Goal: Information Seeking & Learning: Learn about a topic

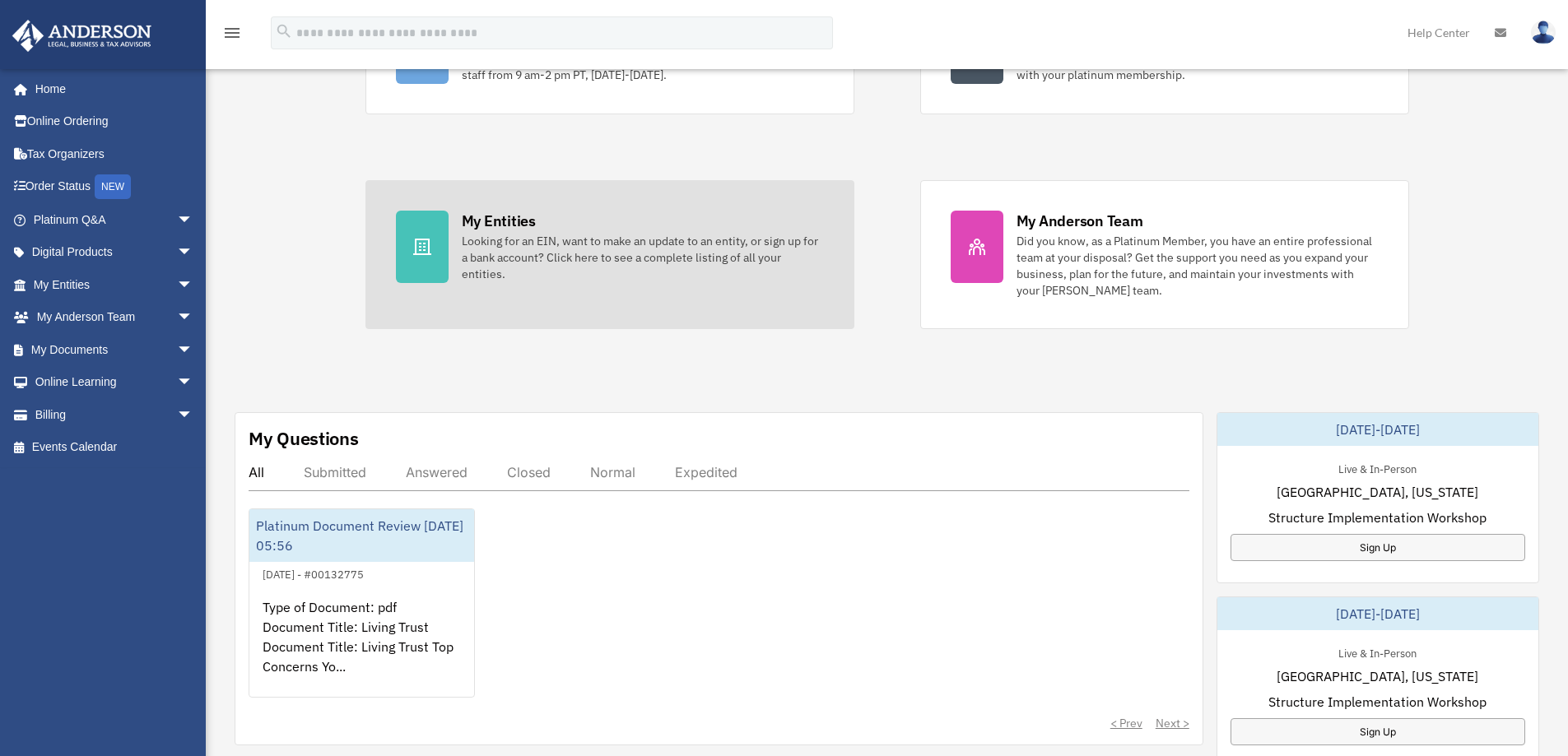
scroll to position [247, 0]
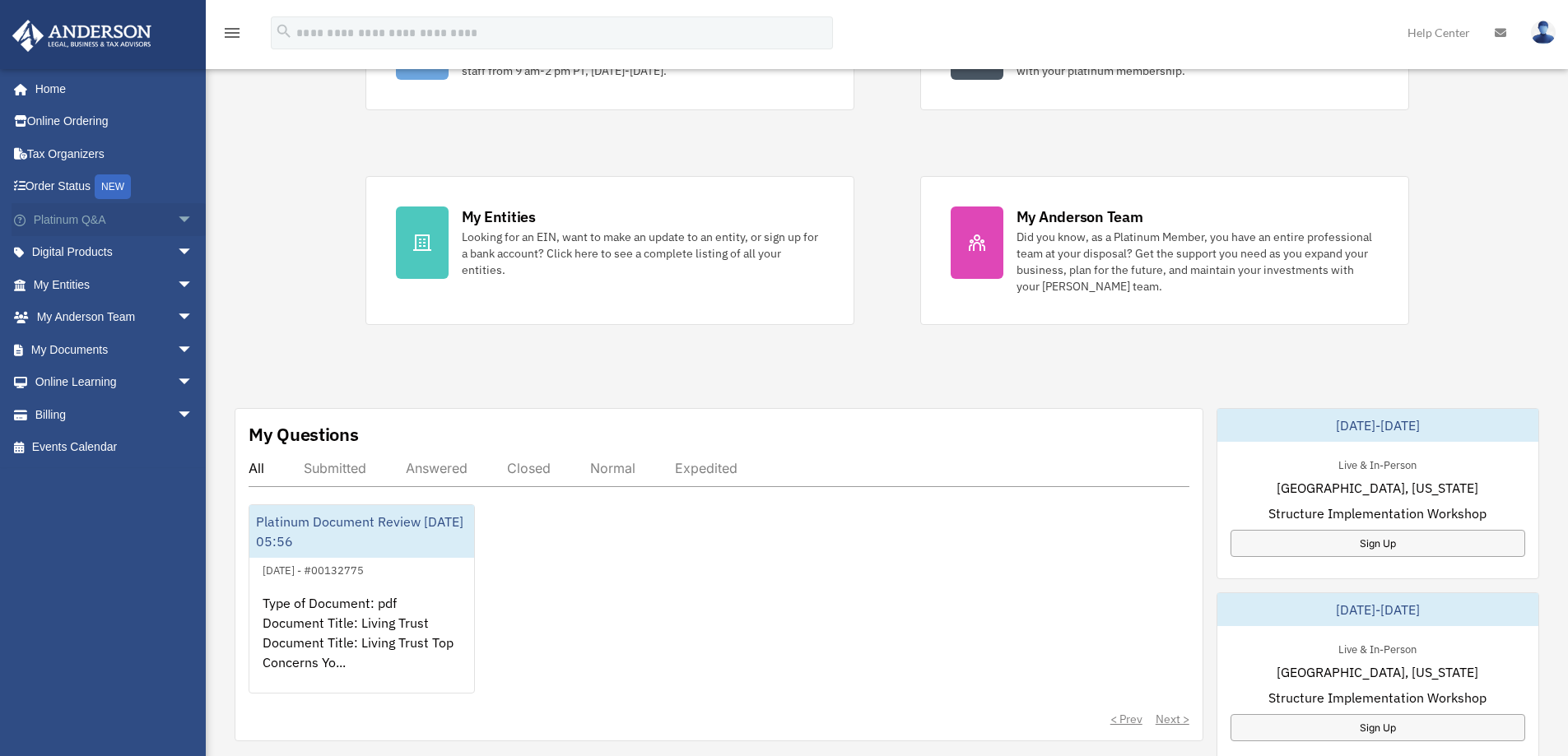
click at [86, 218] on link "Platinum Q&A arrow_drop_down" at bounding box center [114, 219] width 206 height 33
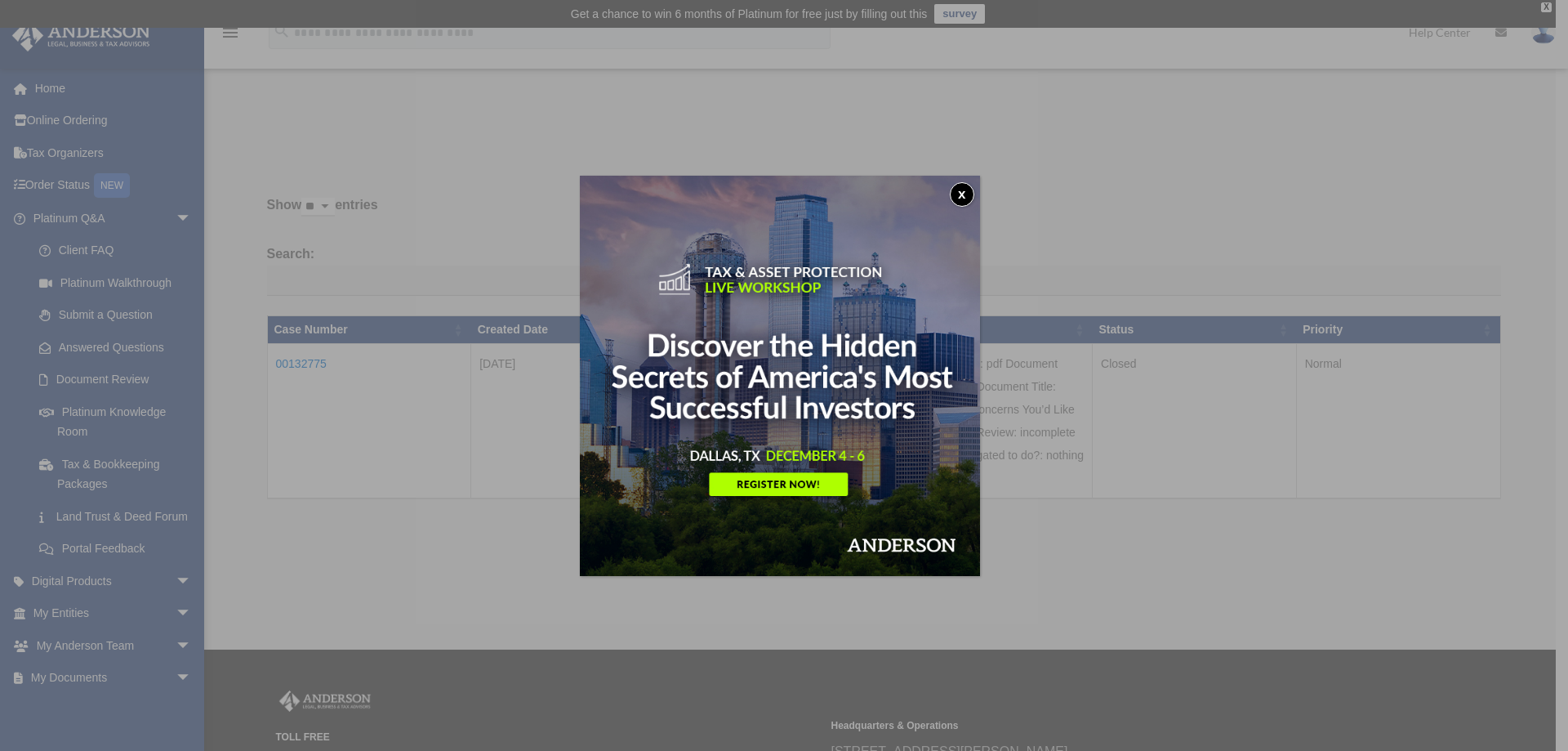
click at [969, 198] on button "x" at bounding box center [962, 194] width 25 height 25
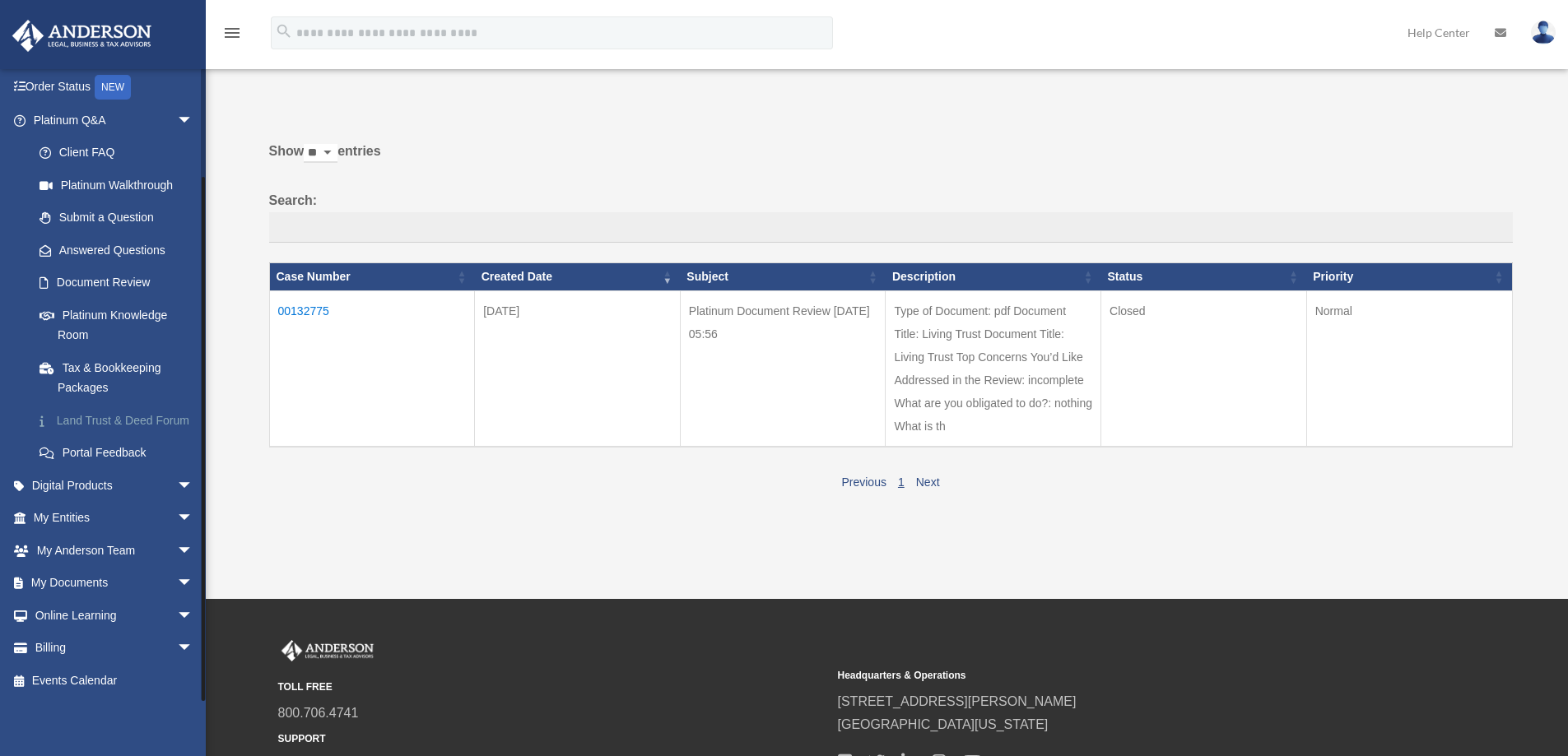
scroll to position [83, 0]
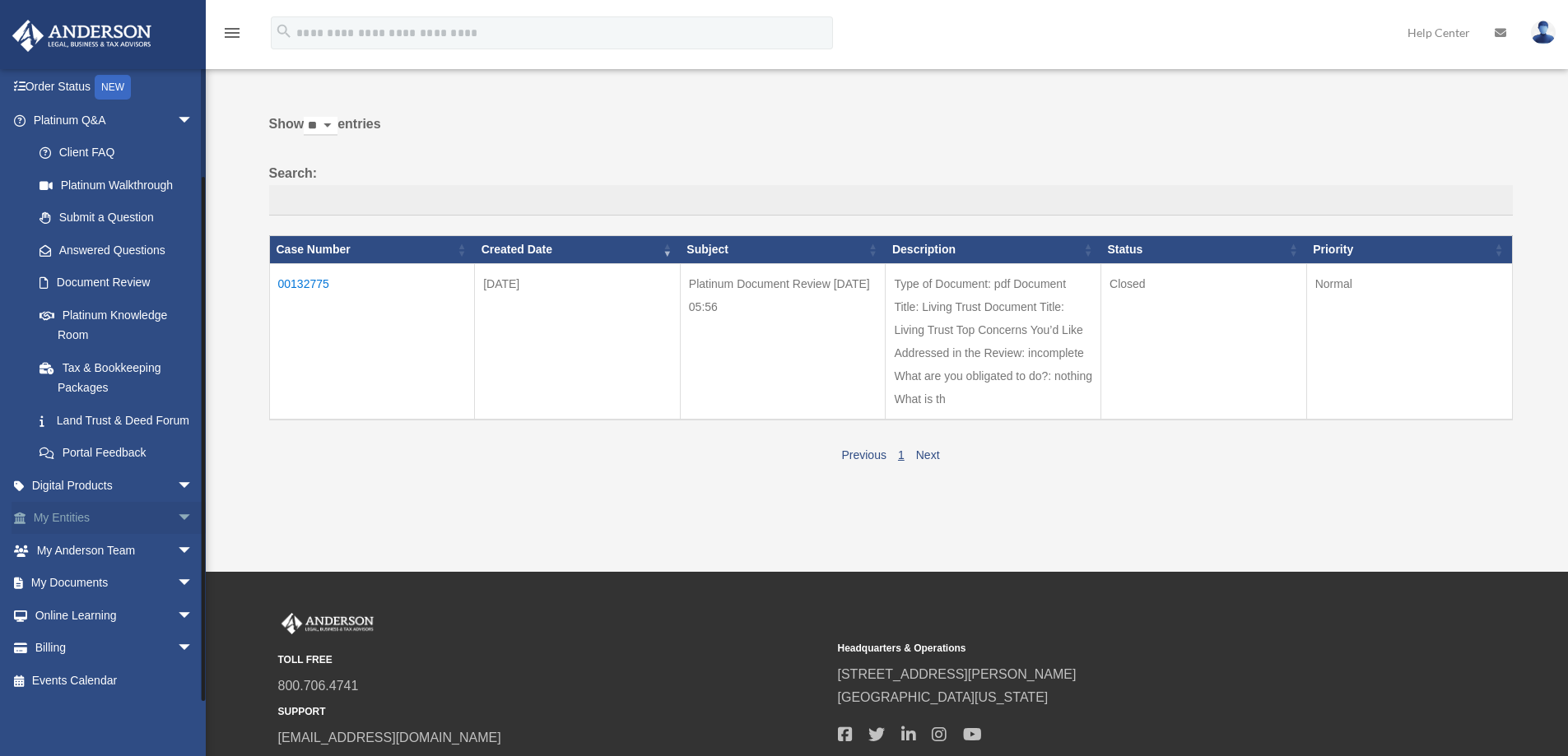
click at [114, 517] on link "My Entities arrow_drop_down" at bounding box center [114, 518] width 206 height 33
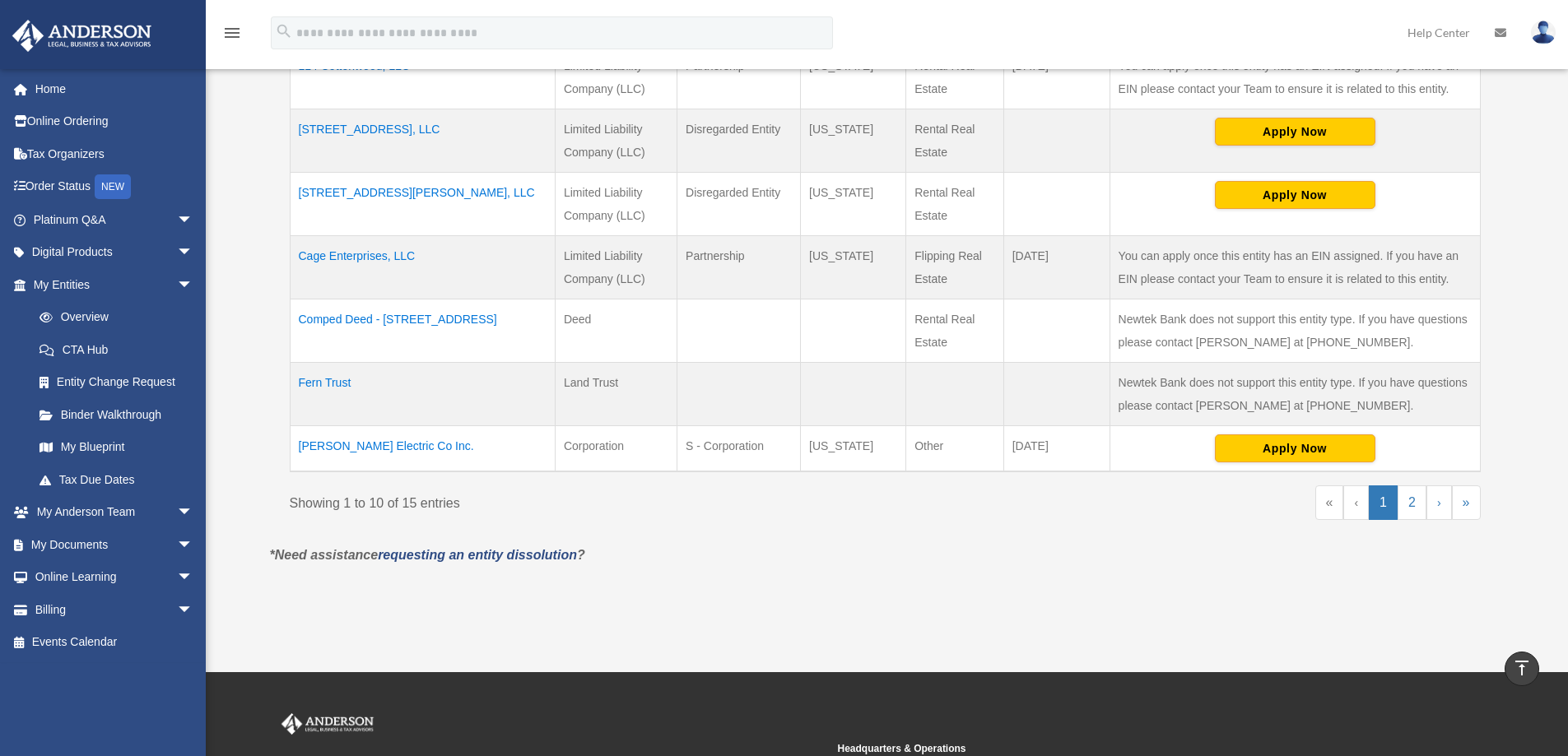
scroll to position [658, 0]
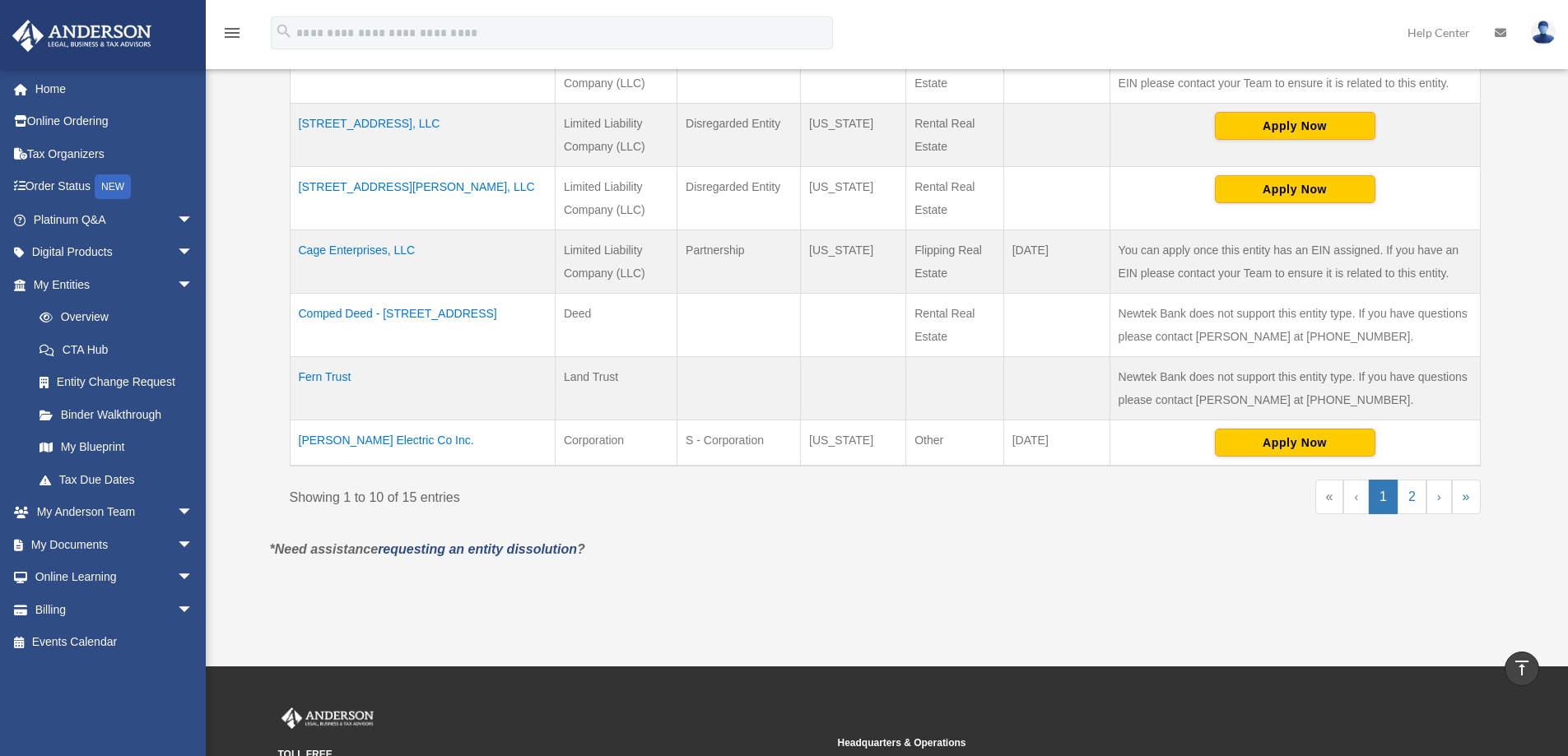
click at [373, 435] on td "Haber Electric Co Inc." at bounding box center [422, 444] width 265 height 47
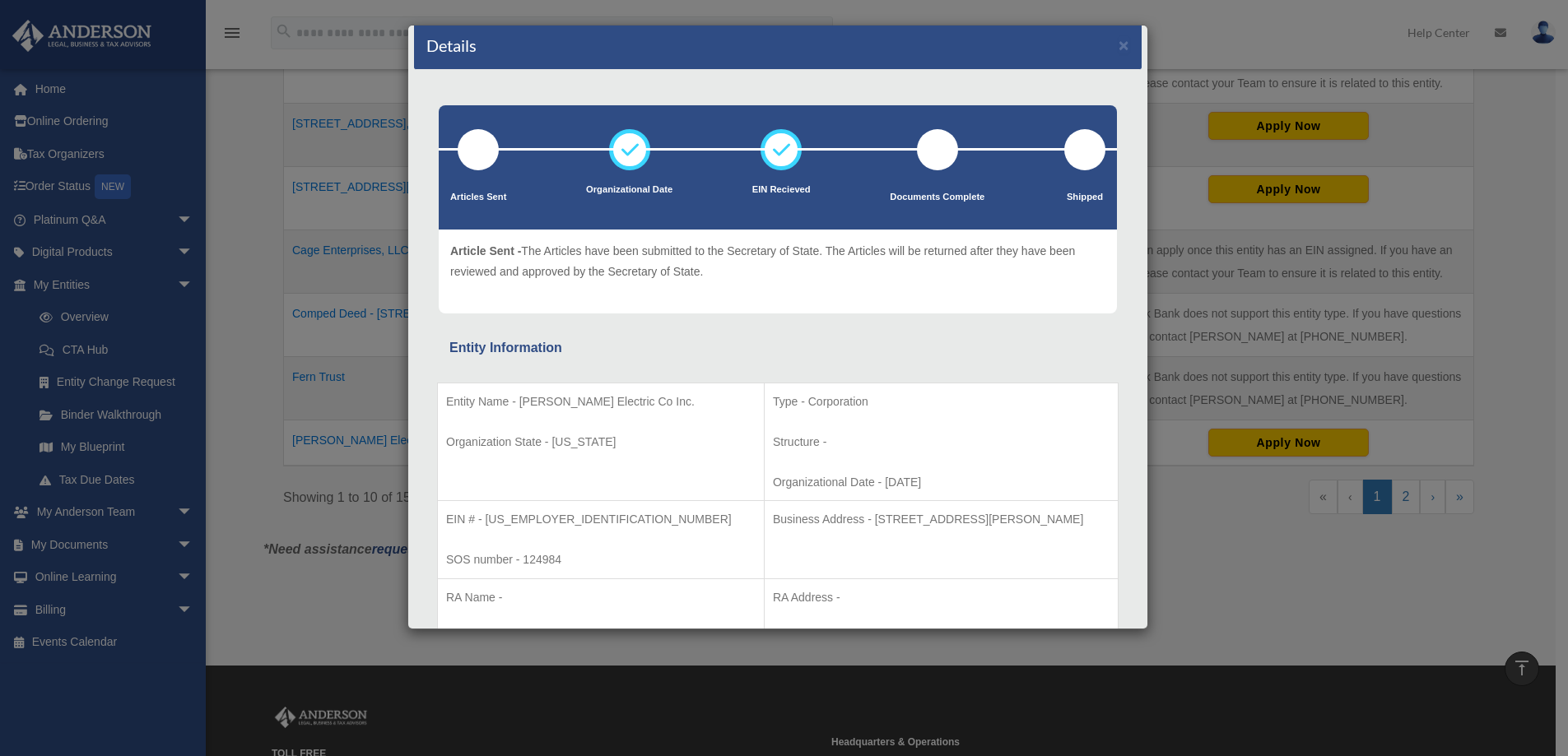
scroll to position [0, 0]
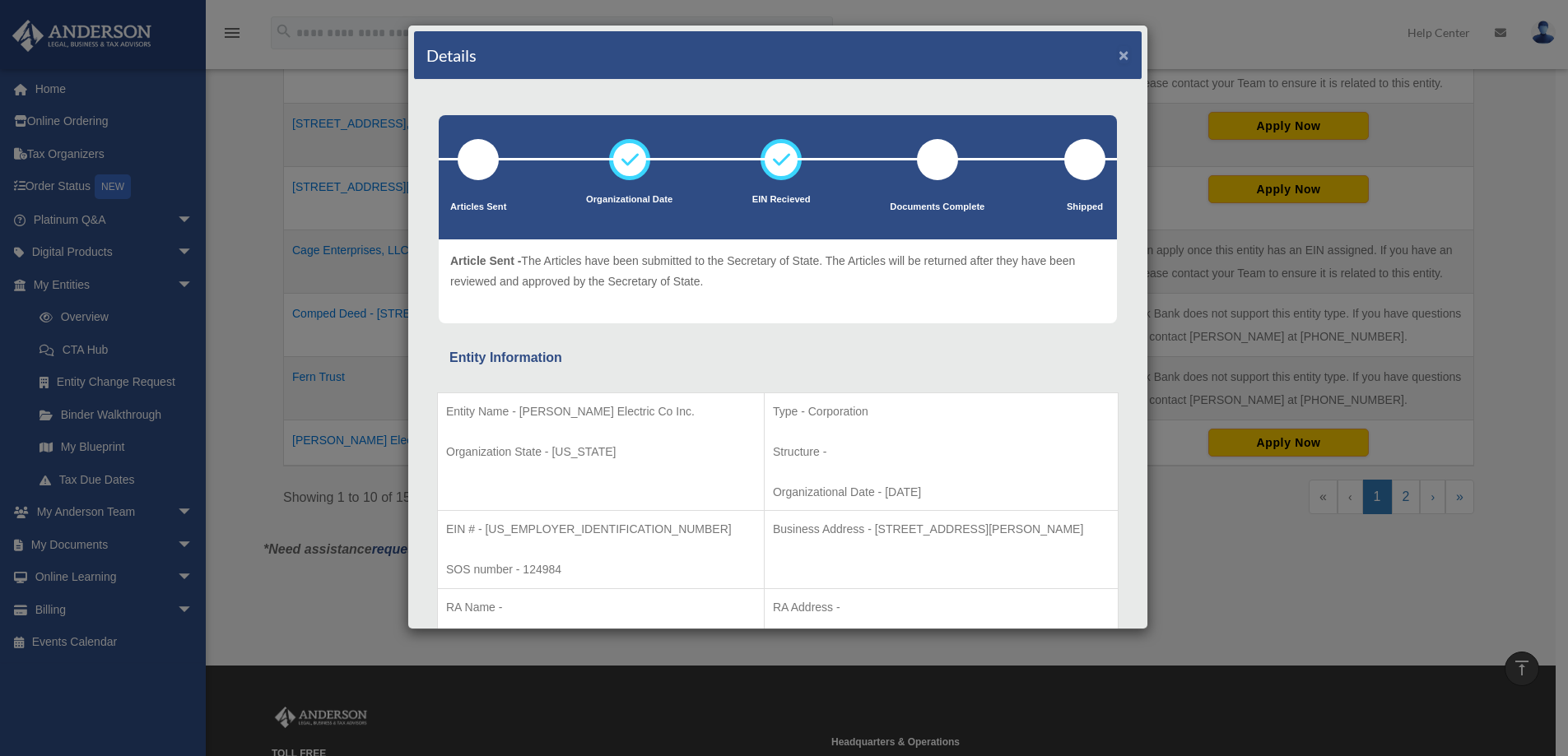
click at [1119, 50] on button "×" at bounding box center [1123, 55] width 10 height 17
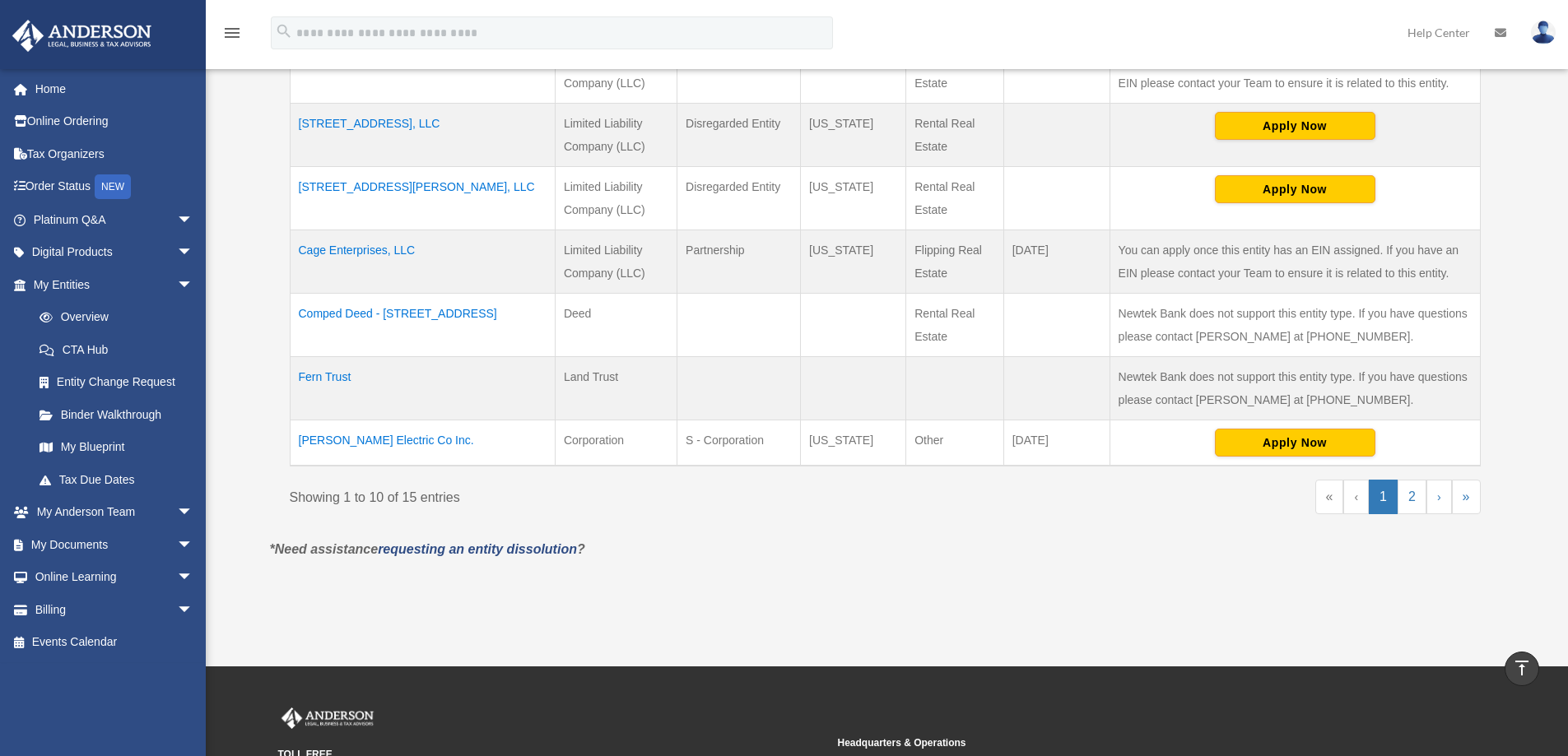
click at [337, 378] on td "Fern Trust" at bounding box center [422, 388] width 265 height 64
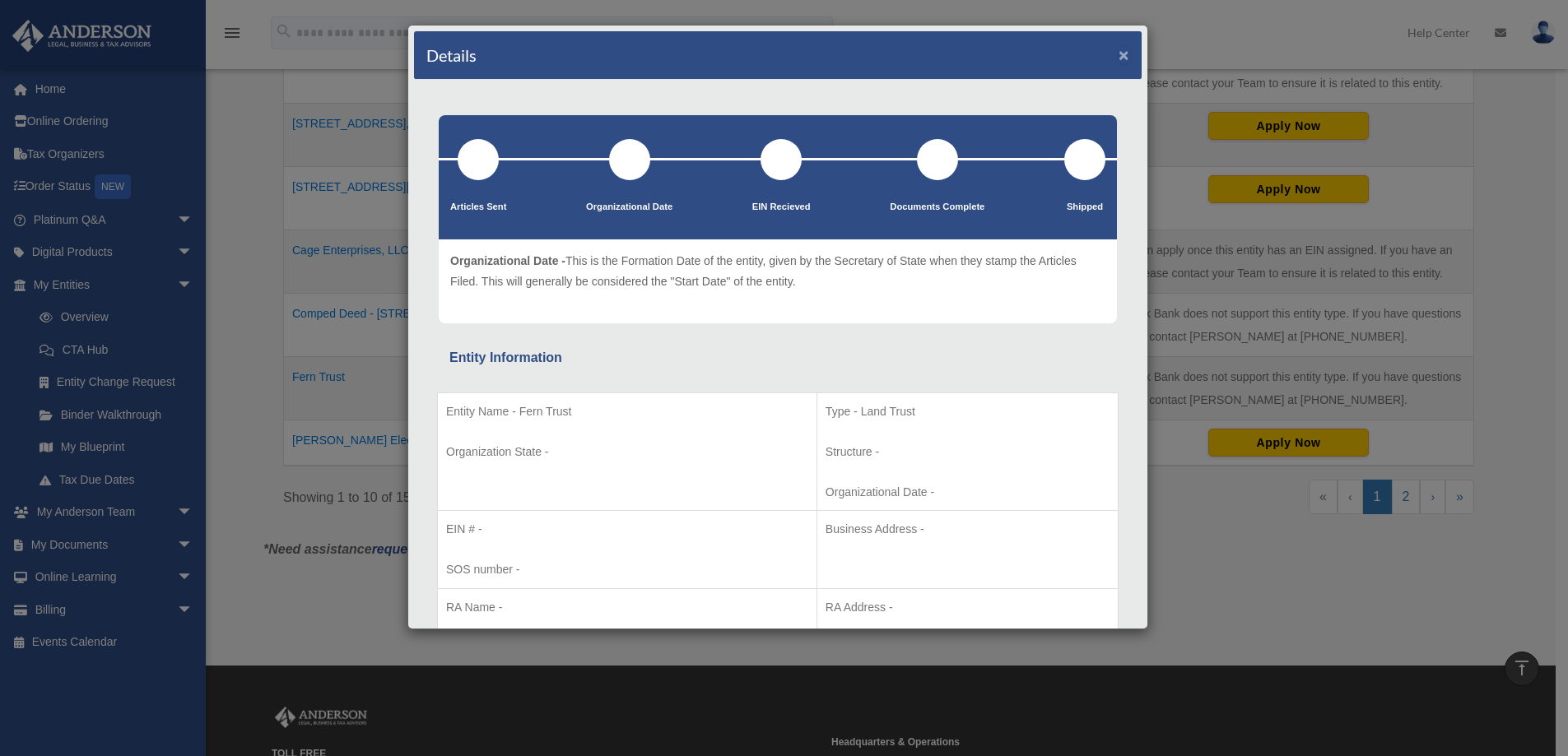
click at [1119, 53] on button "×" at bounding box center [1123, 55] width 10 height 17
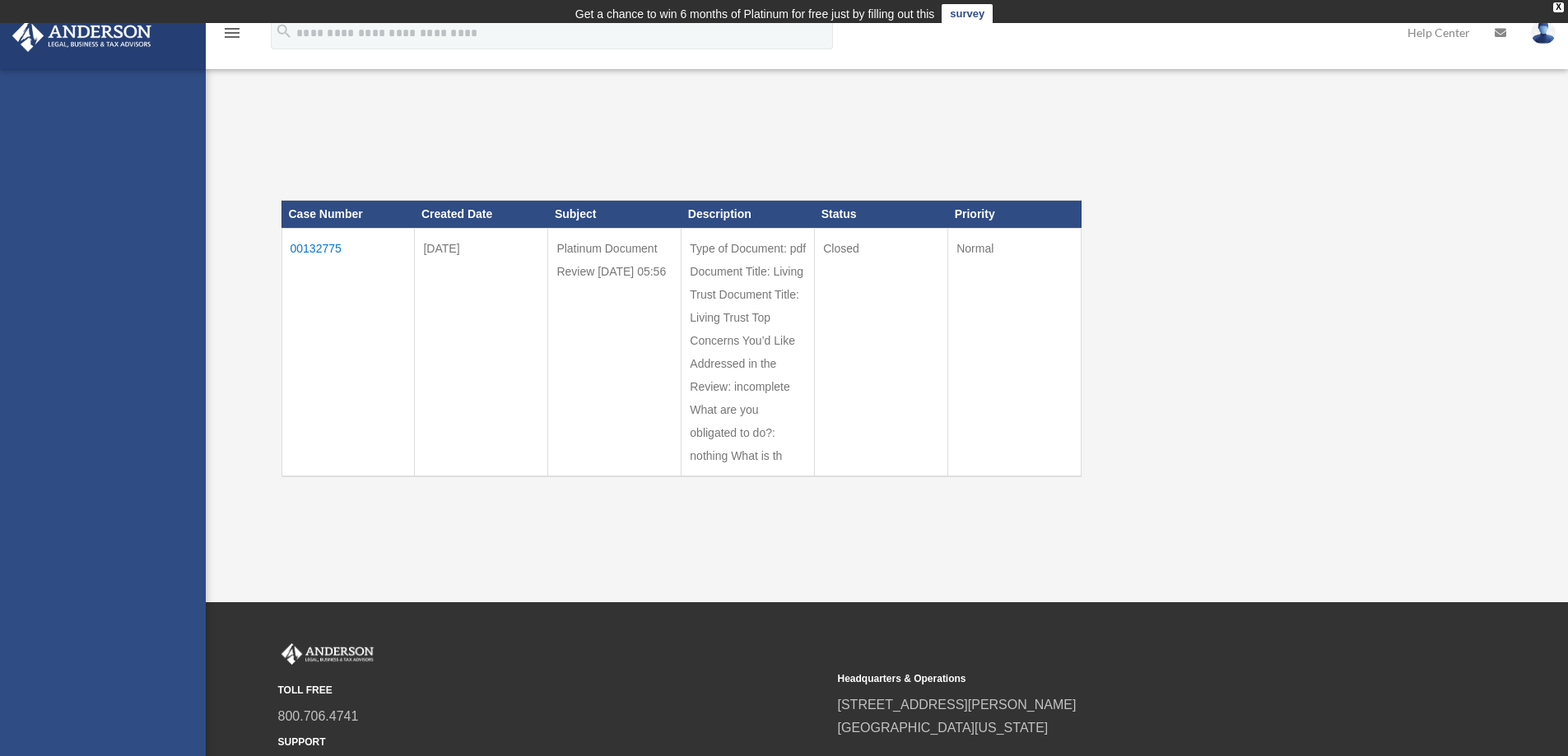
scroll to position [83, 0]
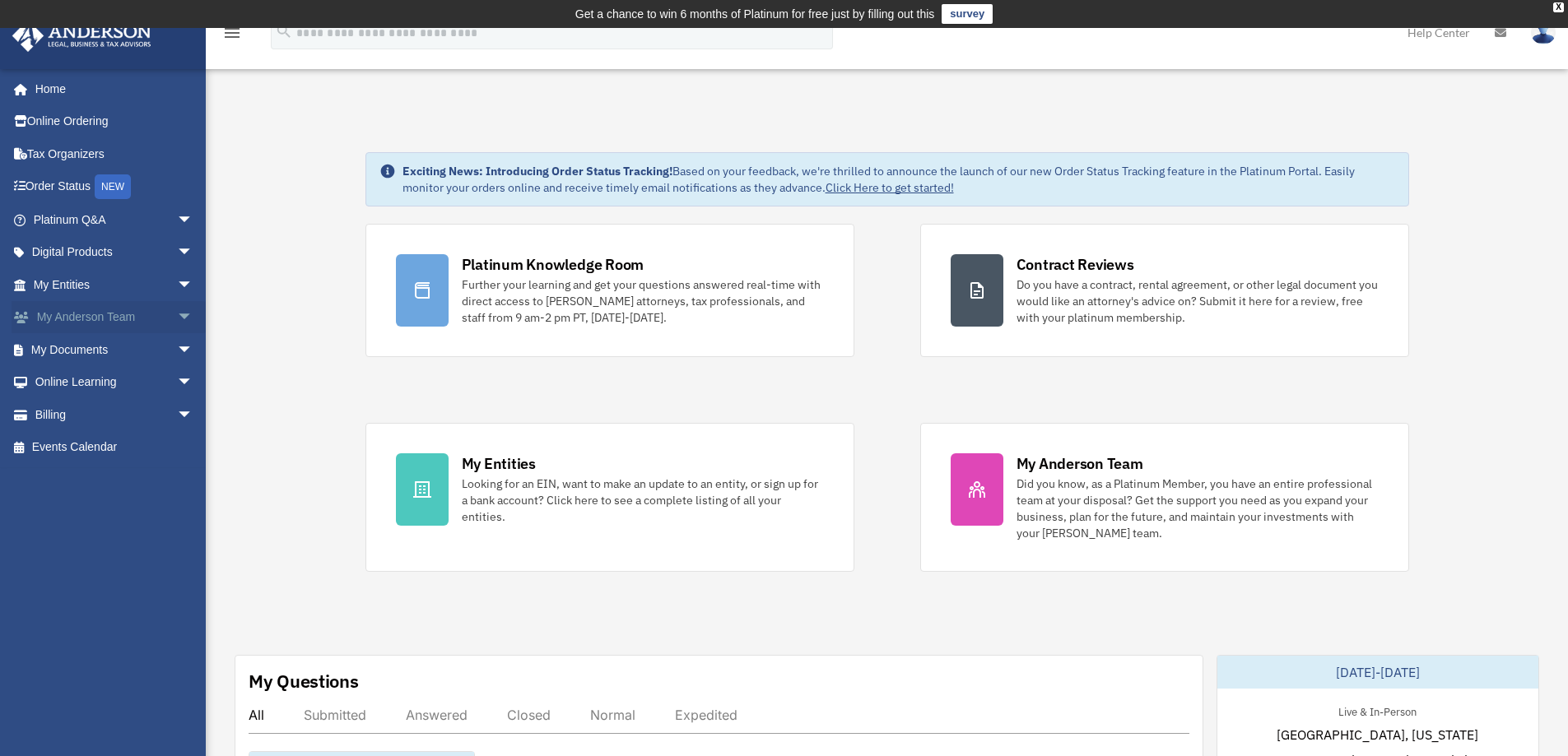
click at [56, 329] on link "My Anderson Team arrow_drop_down" at bounding box center [114, 317] width 206 height 33
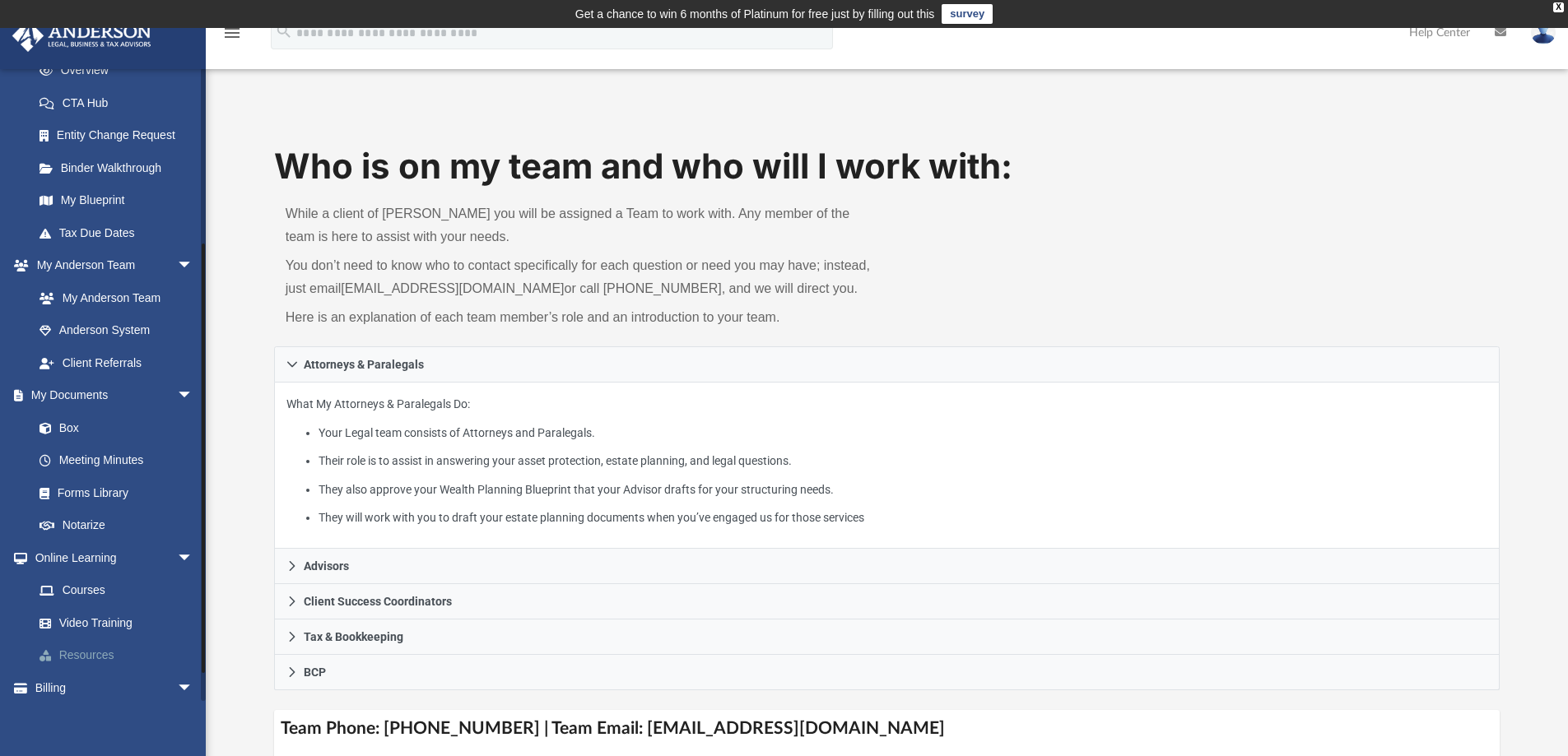
click at [99, 660] on link "Resources" at bounding box center [120, 655] width 195 height 33
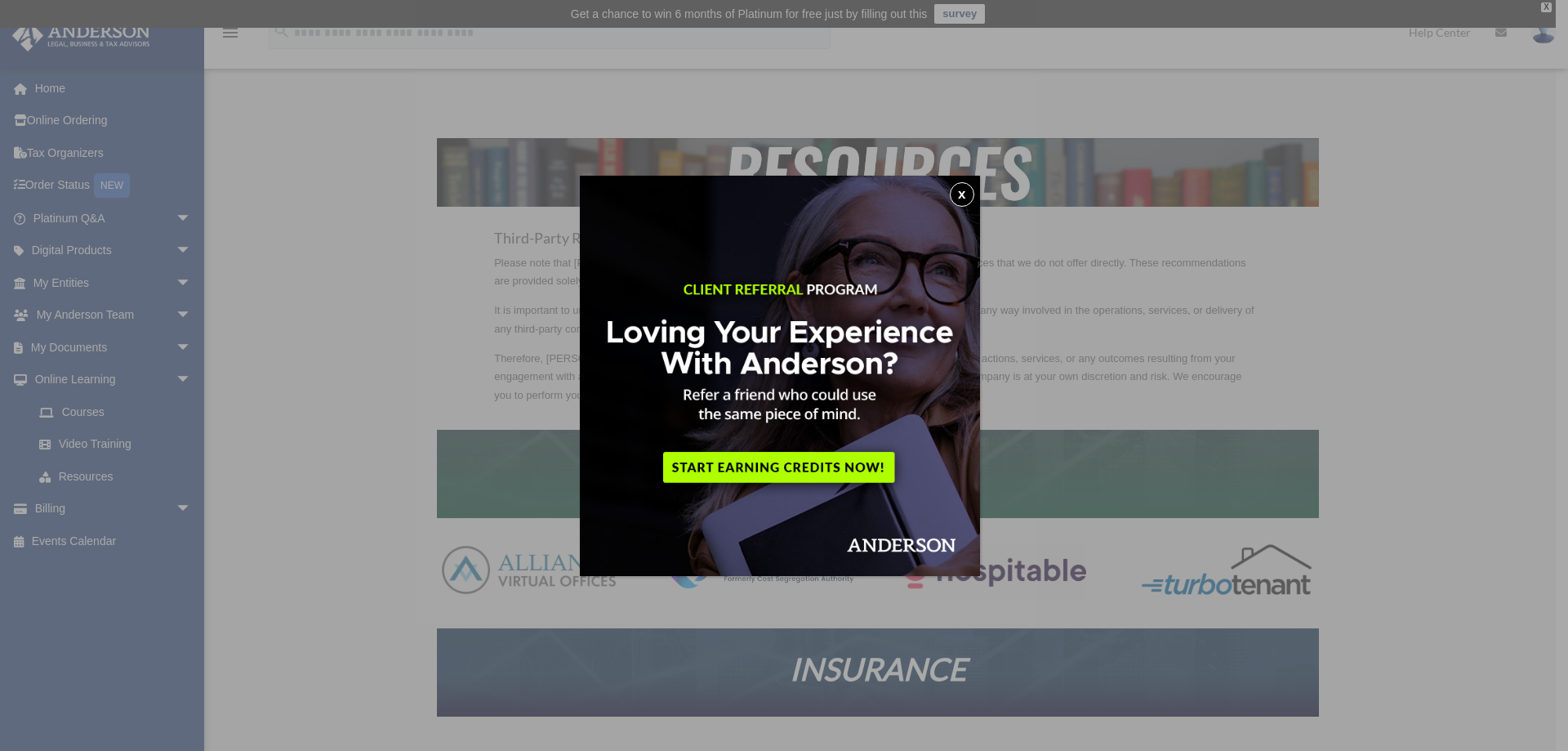
click at [965, 197] on button "x" at bounding box center [962, 194] width 25 height 25
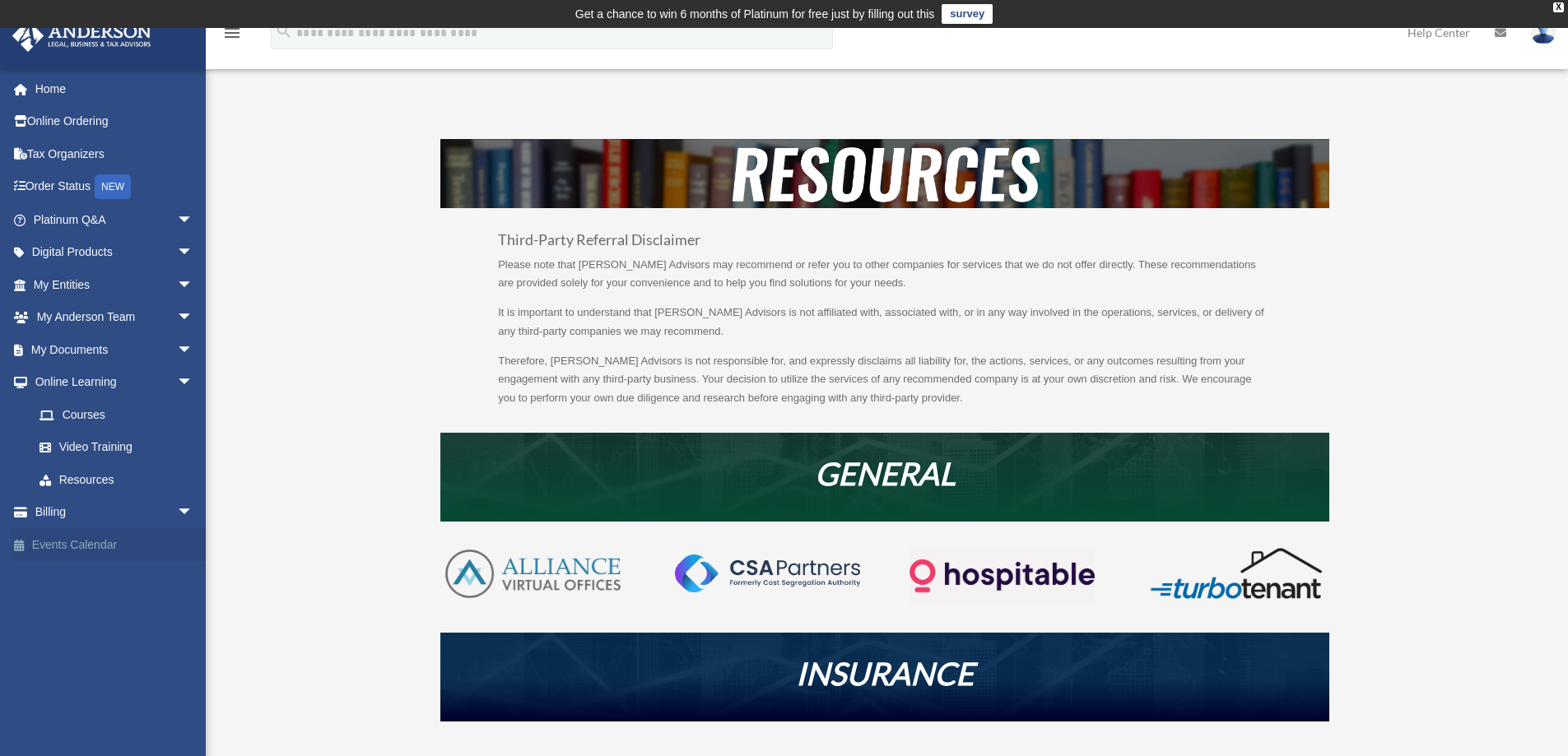
click at [70, 540] on link "Events Calendar" at bounding box center [114, 544] width 206 height 33
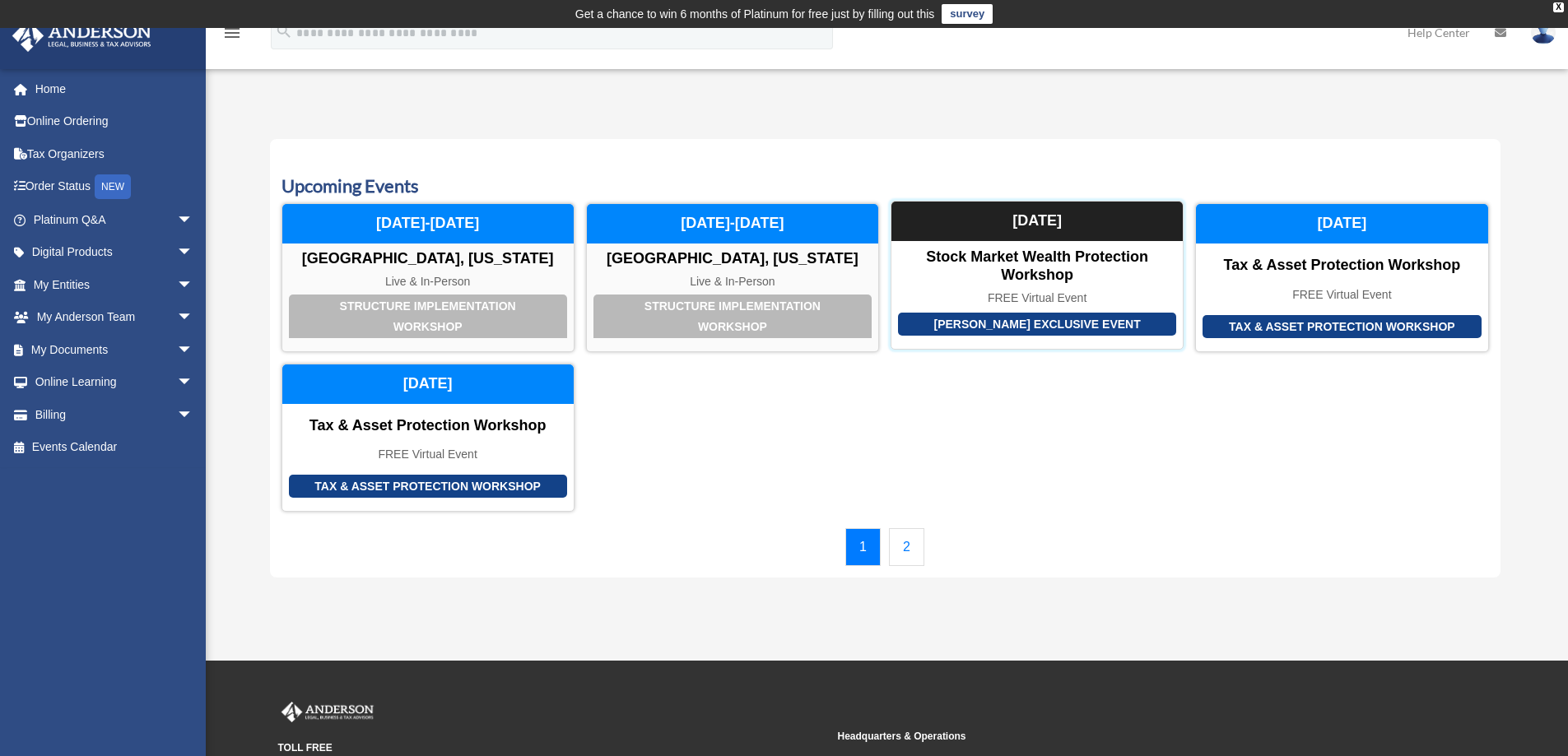
click at [1076, 317] on div "[PERSON_NAME] Exclusive Event" at bounding box center [1037, 324] width 278 height 24
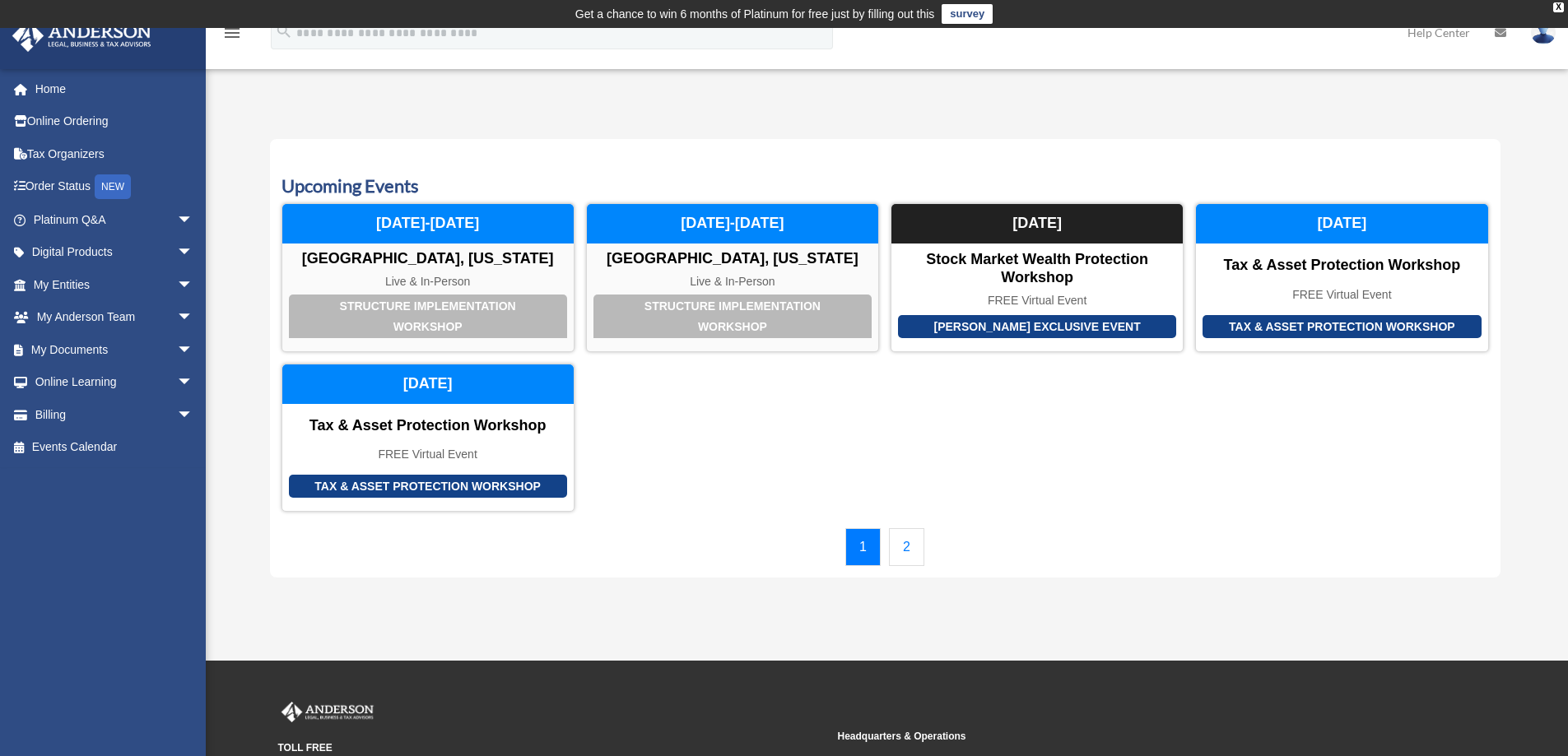
click at [913, 542] on link "2" at bounding box center [906, 547] width 35 height 38
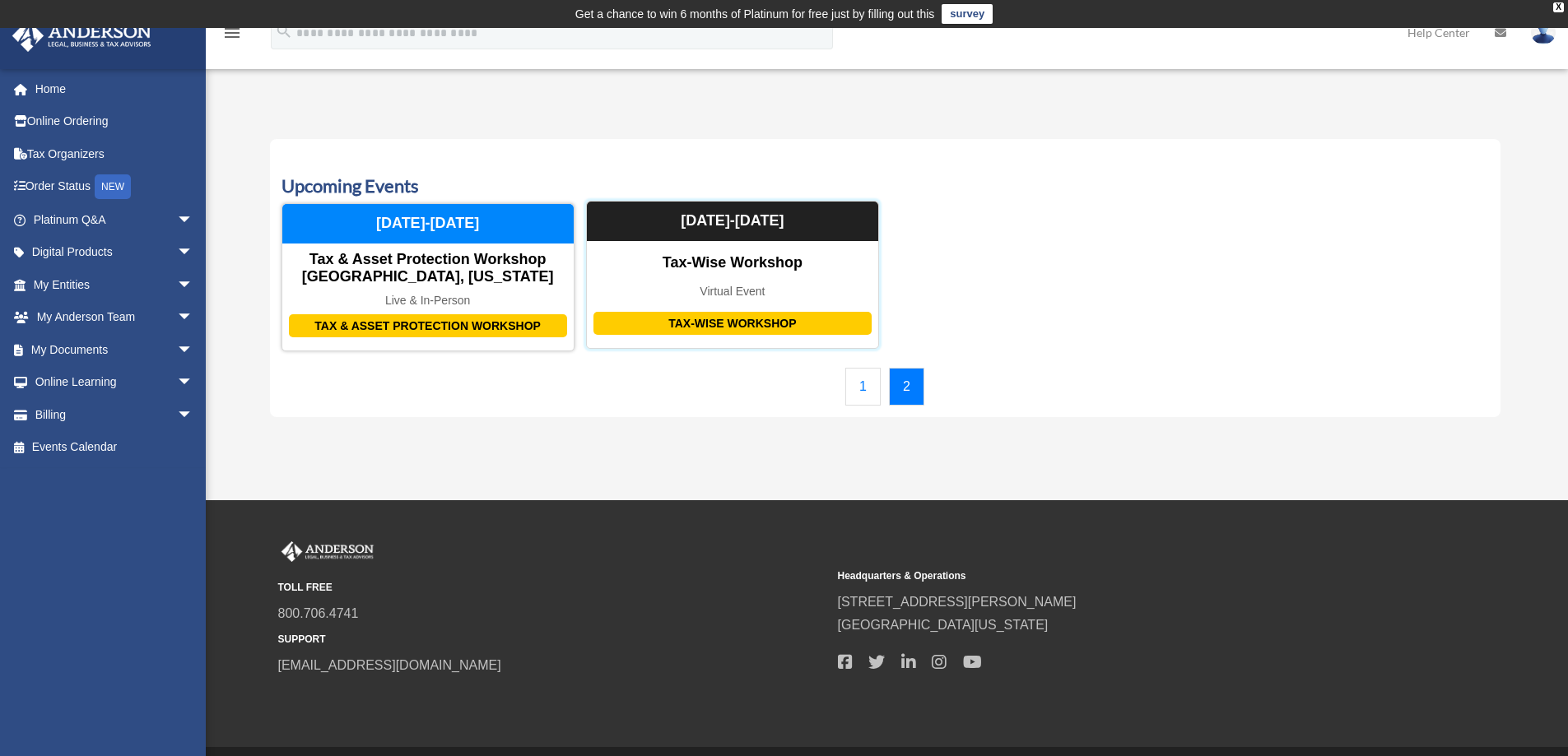
click at [792, 250] on div "Tax-Wise Workshop Tax-Wise Workshop Virtual Event October 16-17, 2025" at bounding box center [733, 274] width 293 height 148
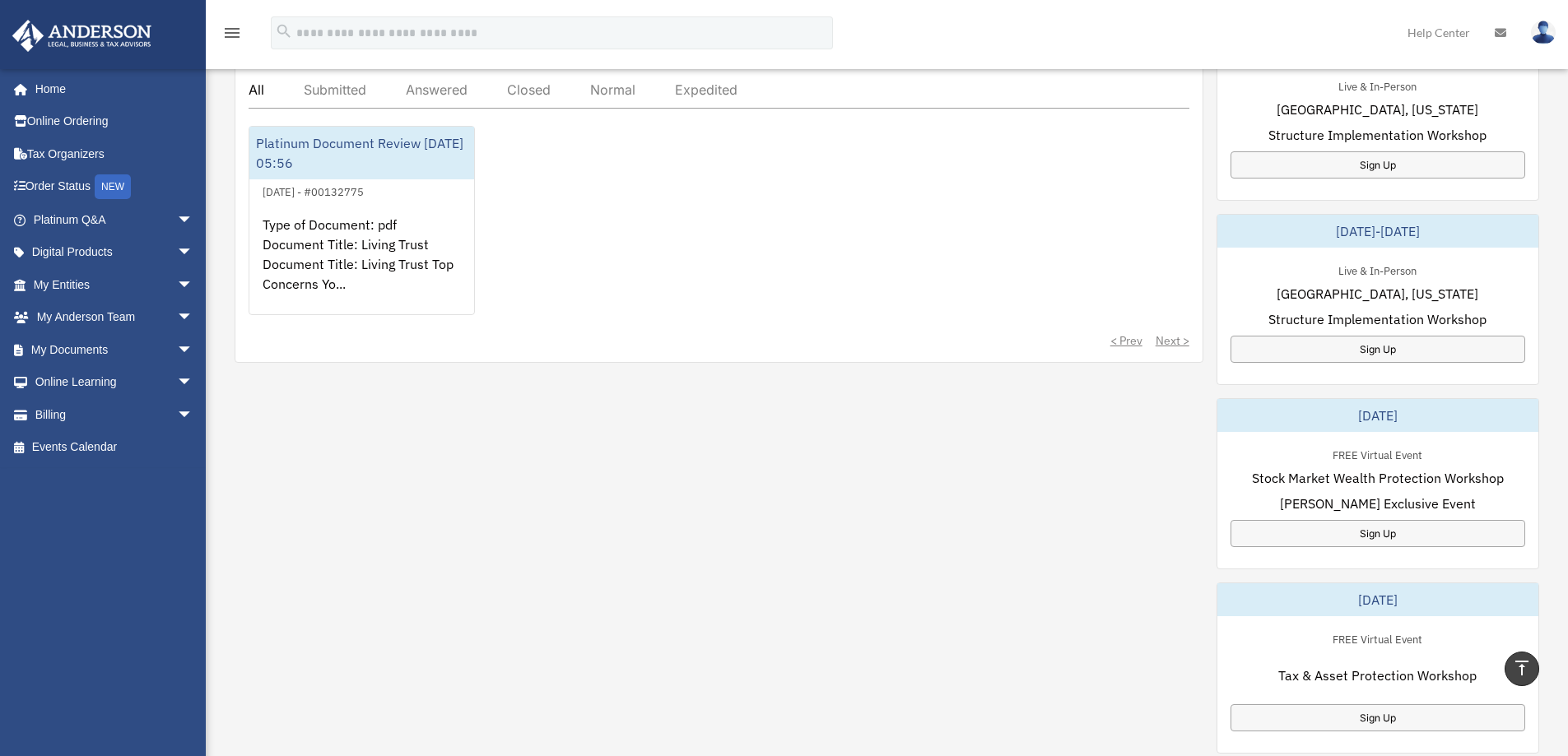
scroll to position [494, 0]
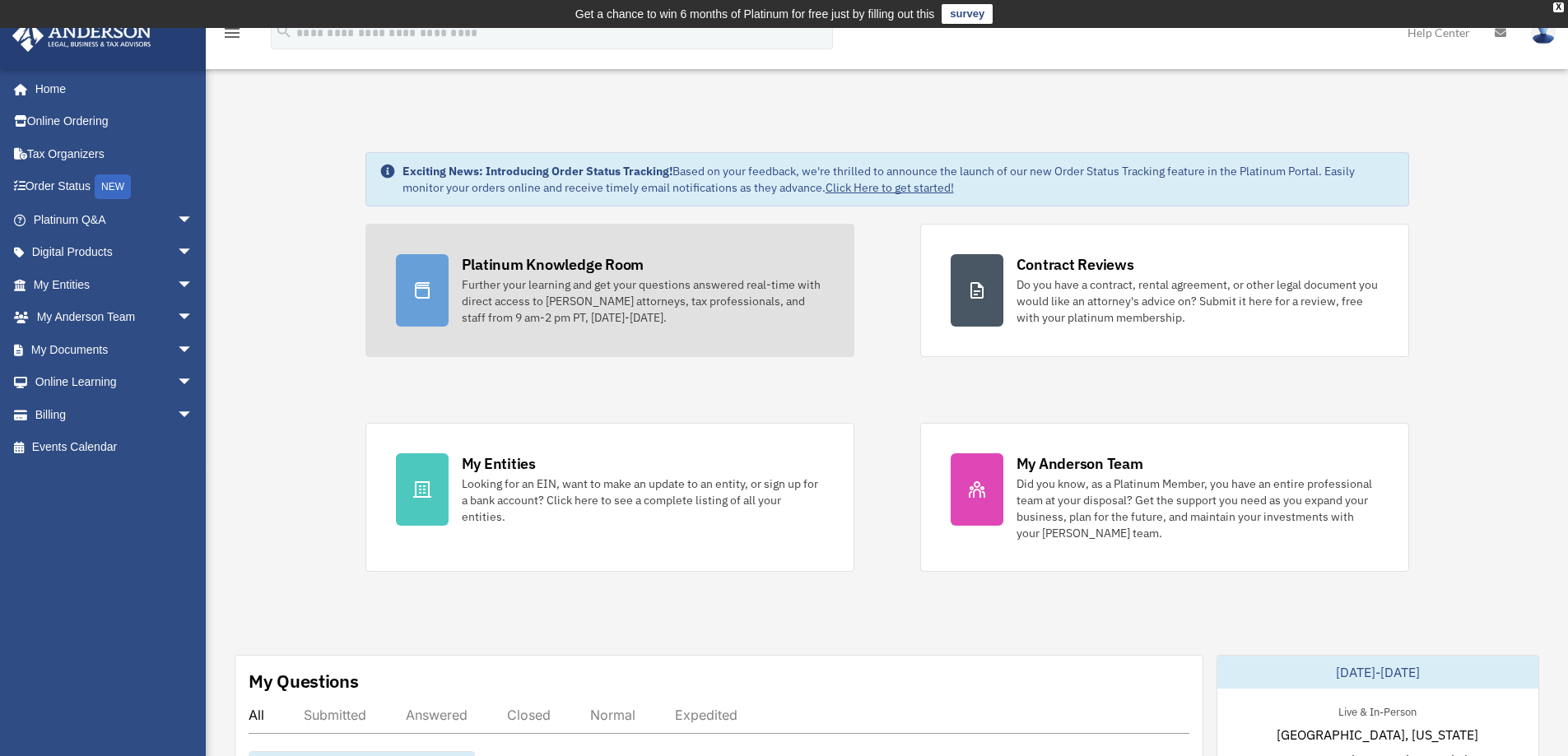
click at [620, 277] on div "Further your learning and get your questions answered real-time with direct acc…" at bounding box center [642, 301] width 362 height 49
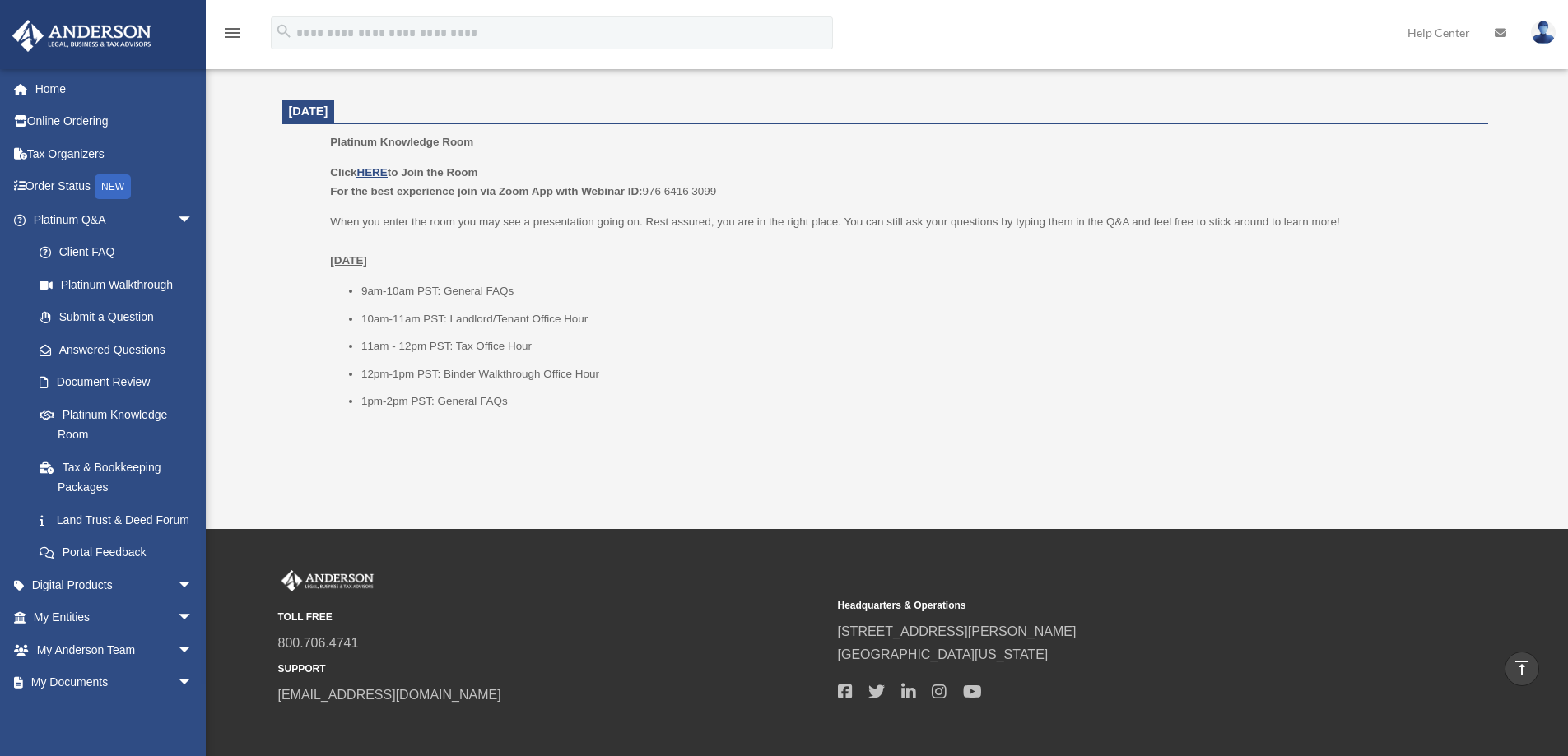
scroll to position [1849, 0]
